Goal: Task Accomplishment & Management: Use online tool/utility

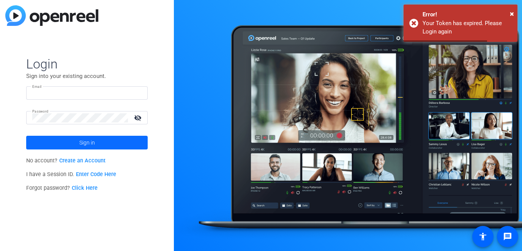
type input "[PERSON_NAME][EMAIL_ADDRESS][DOMAIN_NAME]"
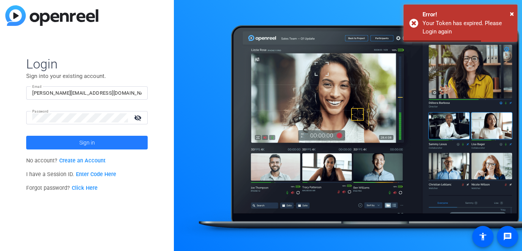
click at [76, 143] on span at bounding box center [86, 142] width 121 height 18
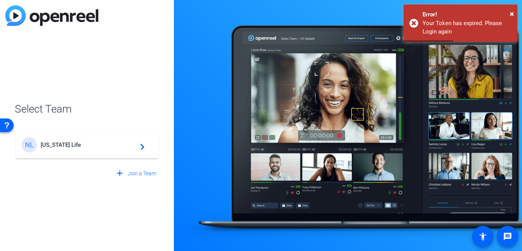
click at [100, 155] on mat-card-content "NL [US_STATE] Life navigate_next" at bounding box center [87, 144] width 143 height 27
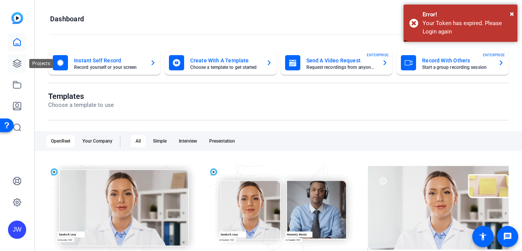
click at [17, 63] on icon at bounding box center [17, 63] width 9 height 9
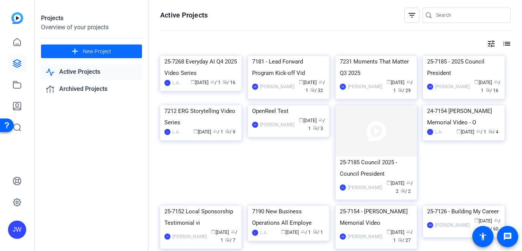
click at [81, 55] on span at bounding box center [91, 51] width 101 height 18
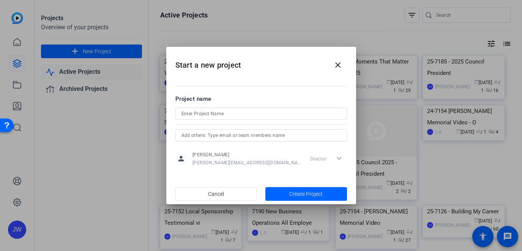
click at [304, 58] on h2 "Start a new project close" at bounding box center [261, 62] width 190 height 31
click at [221, 114] on input at bounding box center [260, 113] width 159 height 9
paste input "25-7120 - Strategic Business [DATE] Town Hall video"
type input "25-7120 - Strategic Business [DATE] Town Hall video"
click at [307, 70] on h2 "Start a new project close" at bounding box center [261, 62] width 190 height 31
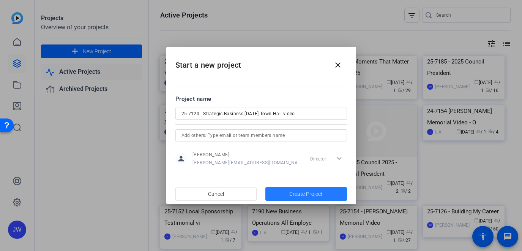
click at [311, 193] on span "Create Project" at bounding box center [305, 194] width 33 height 8
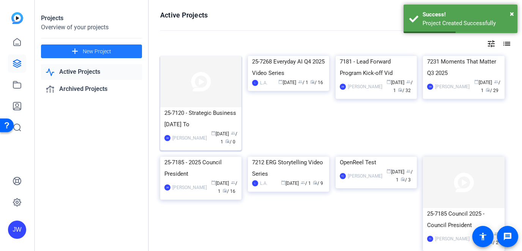
click at [202, 121] on div "25-7120 - Strategic Business [DATE] To" at bounding box center [200, 118] width 73 height 23
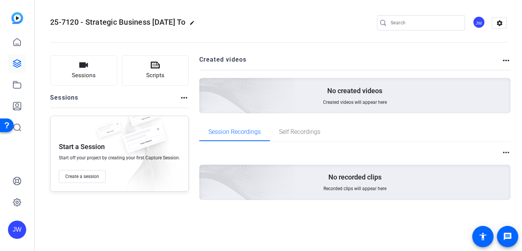
click at [181, 96] on mat-icon "more_horiz" at bounding box center [184, 97] width 9 height 9
click at [181, 96] on div at bounding box center [261, 125] width 522 height 251
click at [77, 180] on button "Create a session" at bounding box center [82, 176] width 47 height 13
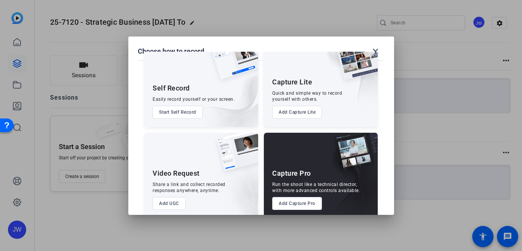
scroll to position [36, 0]
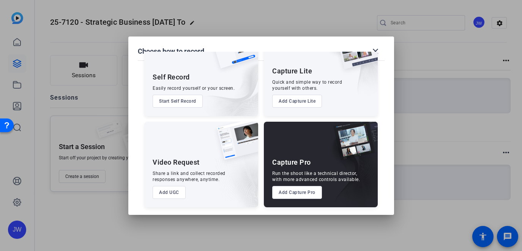
click at [298, 192] on button "Add Capture Pro" at bounding box center [297, 192] width 50 height 13
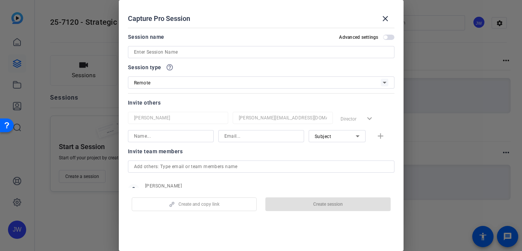
click at [200, 51] on input at bounding box center [261, 51] width 254 height 9
paste input "25-7120 - Strategic Business [DATE] Town Hall video"
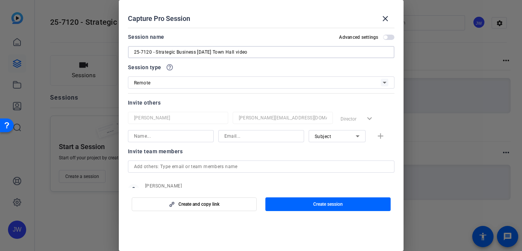
type input "25-7120 - Strategic Business [DATE] Town Hall video"
click at [189, 85] on div "Remote" at bounding box center [257, 82] width 247 height 9
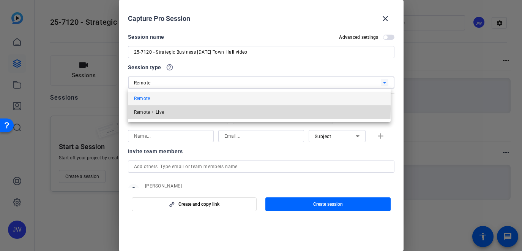
click at [174, 109] on mat-option "Remote + Live" at bounding box center [259, 112] width 263 height 14
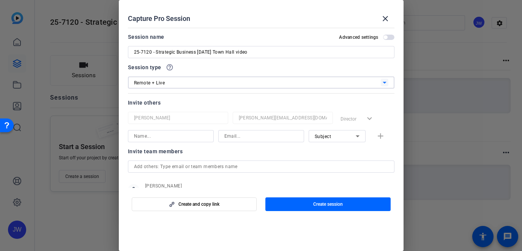
click at [189, 104] on div "Invite others" at bounding box center [261, 102] width 267 height 9
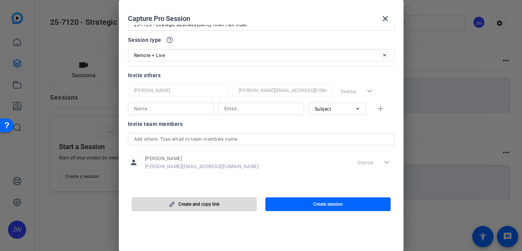
click at [221, 203] on span "button" at bounding box center [194, 204] width 125 height 18
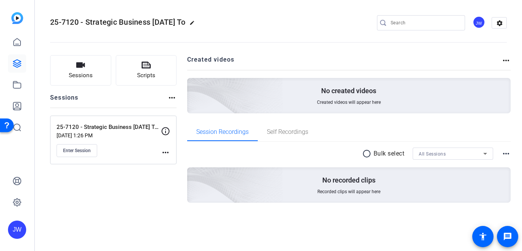
drag, startPoint x: 248, startPoint y: 36, endPoint x: 164, endPoint y: 85, distance: 96.8
click at [247, 36] on openreel-divider-bar at bounding box center [278, 39] width 457 height 23
click at [168, 151] on mat-icon "more_horiz" at bounding box center [165, 152] width 9 height 9
click at [172, 167] on span "Edit Session" at bounding box center [184, 163] width 35 height 9
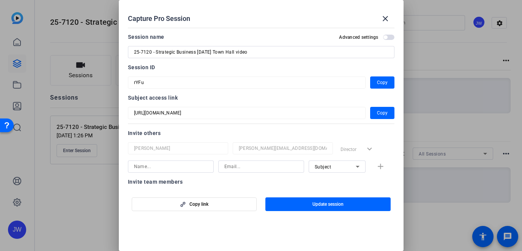
click at [208, 92] on div at bounding box center [247, 92] width 238 height 8
click at [377, 112] on span "Copy" at bounding box center [382, 112] width 11 height 9
click at [239, 76] on div "Session ID rYFu Copy" at bounding box center [261, 76] width 267 height 26
click at [379, 77] on span "button" at bounding box center [382, 82] width 24 height 18
drag, startPoint x: 250, startPoint y: 17, endPoint x: 244, endPoint y: 26, distance: 10.6
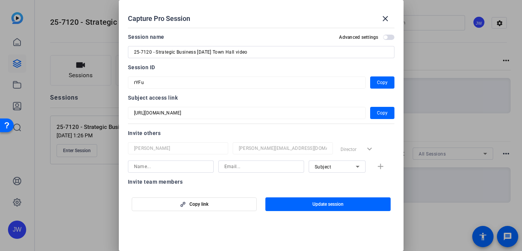
click at [249, 17] on div "Capture Pro Session close" at bounding box center [261, 18] width 267 height 18
click at [385, 16] on mat-icon "close" at bounding box center [385, 18] width 9 height 9
